Goal: Navigation & Orientation: Find specific page/section

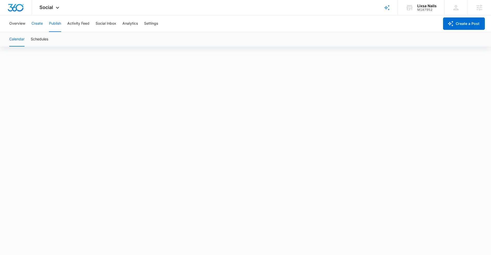
click at [36, 25] on button "Create" at bounding box center [36, 23] width 11 height 16
click at [53, 29] on button "Publish" at bounding box center [55, 23] width 12 height 16
click at [39, 43] on button "Schedules" at bounding box center [40, 39] width 18 height 14
click at [38, 23] on button "Create" at bounding box center [36, 23] width 11 height 16
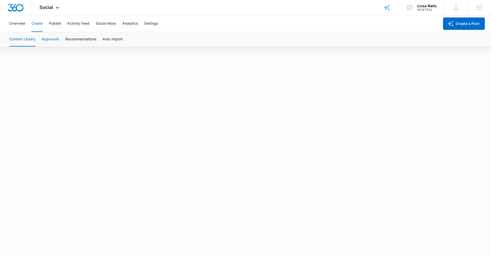
click at [54, 39] on button "Approvals" at bounding box center [50, 39] width 17 height 14
